Goal: Task Accomplishment & Management: Manage account settings

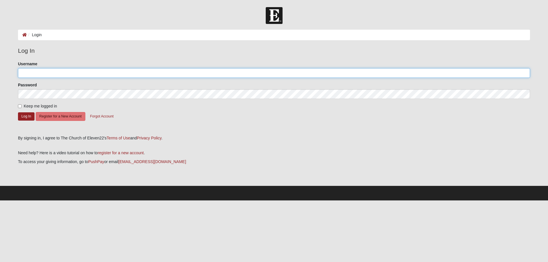
click at [51, 72] on input "Username" at bounding box center [274, 73] width 512 height 10
type input "karey99"
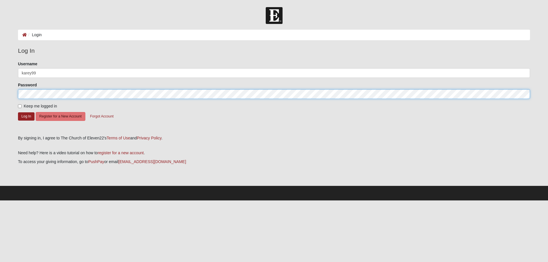
click at [18, 113] on button "Log In" at bounding box center [26, 117] width 17 height 8
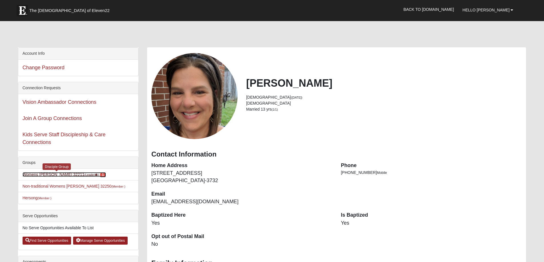
click at [62, 175] on link "Womens [PERSON_NAME] 32211 (Leader ) 1" at bounding box center [64, 174] width 83 height 5
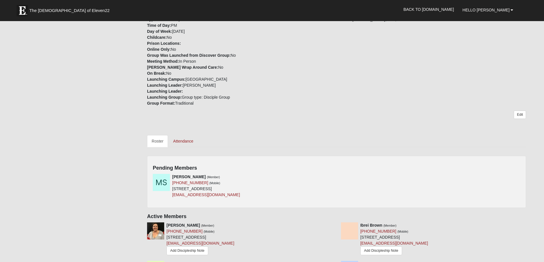
scroll to position [143, 0]
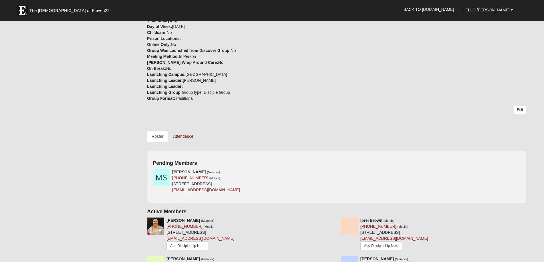
click at [339, 173] on div "Mercedes Salinetro (Member) (941) 894-8220 (Mobile) 9105 Tredinick Pkwy Apt 471…" at bounding box center [336, 183] width 376 height 28
click at [335, 172] on icon at bounding box center [335, 172] width 4 height 4
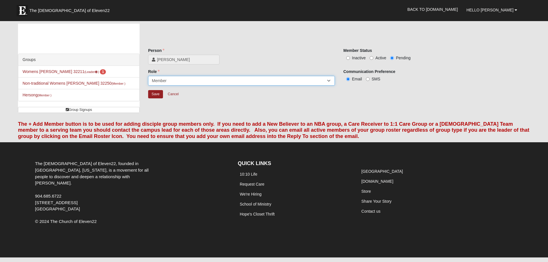
click at [229, 79] on select "Leader Coleader Coach Member Campus Lead Future Leader" at bounding box center [241, 81] width 187 height 10
click at [247, 61] on div "Mercedes Salinetro" at bounding box center [241, 60] width 187 height 10
click at [371, 59] on input "Active" at bounding box center [372, 58] width 4 height 4
radio input "true"
click at [154, 95] on input "Save" at bounding box center [155, 94] width 15 height 8
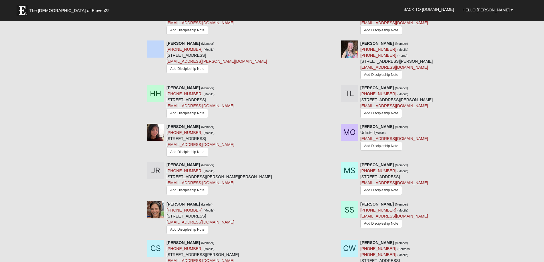
scroll to position [400, 0]
